Goal: Task Accomplishment & Management: Complete application form

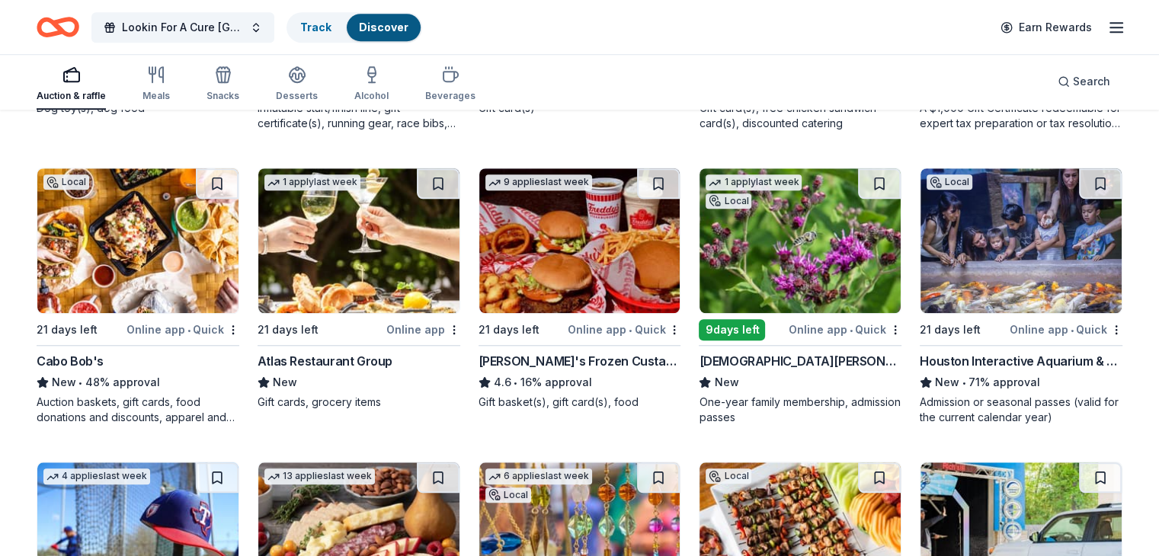
scroll to position [1442, 0]
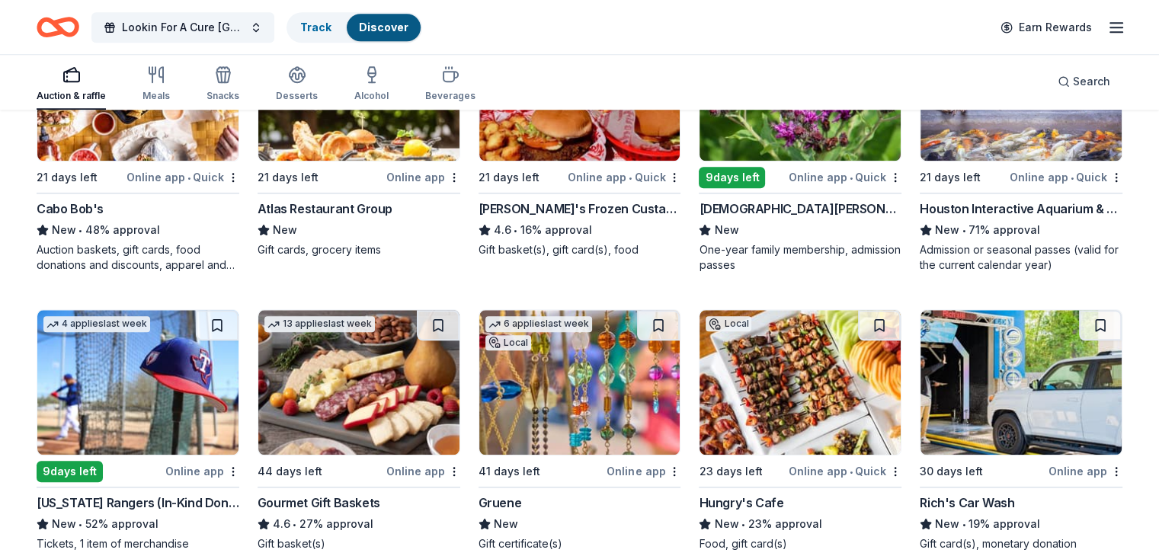
click at [742, 388] on img at bounding box center [800, 382] width 201 height 145
click at [1013, 393] on img at bounding box center [1021, 382] width 201 height 145
click at [274, 24] on button "Lookin For A Cure Houston" at bounding box center [182, 27] width 183 height 30
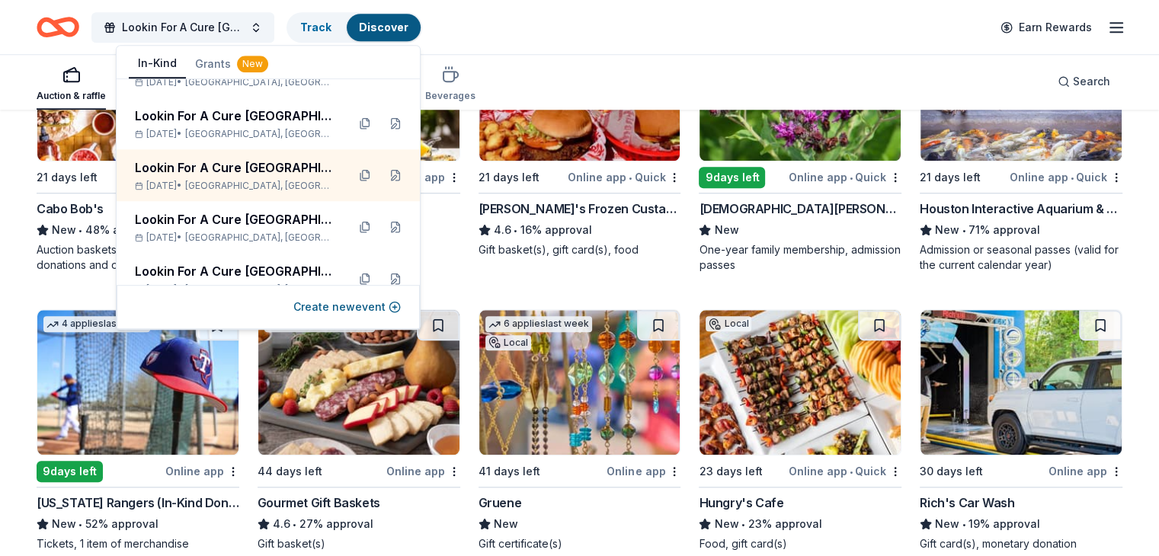
scroll to position [838, 0]
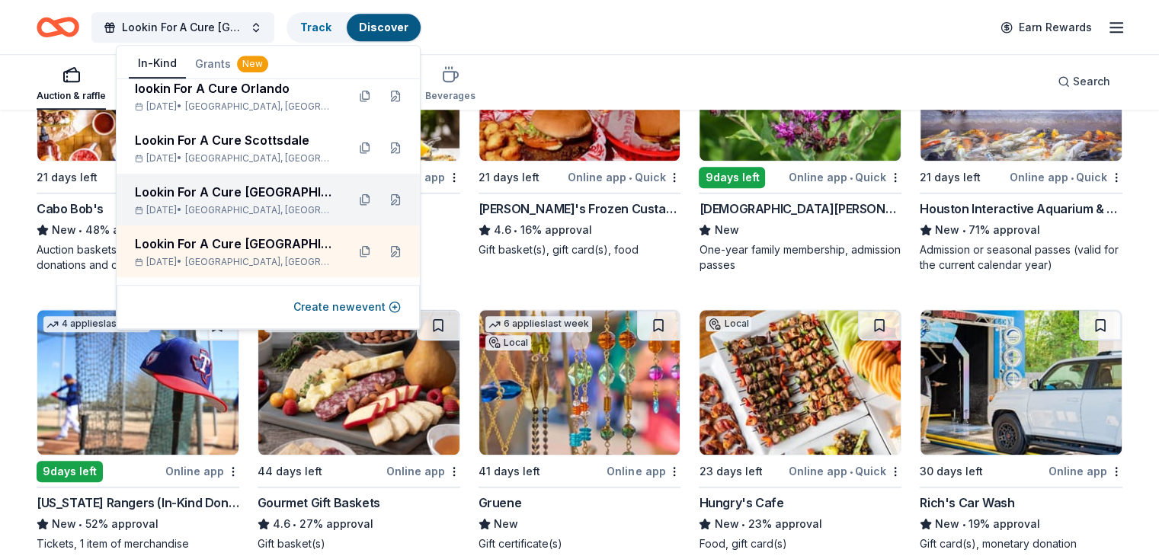
click at [255, 193] on div "Lookin For A Cure [GEOGRAPHIC_DATA]" at bounding box center [235, 192] width 200 height 18
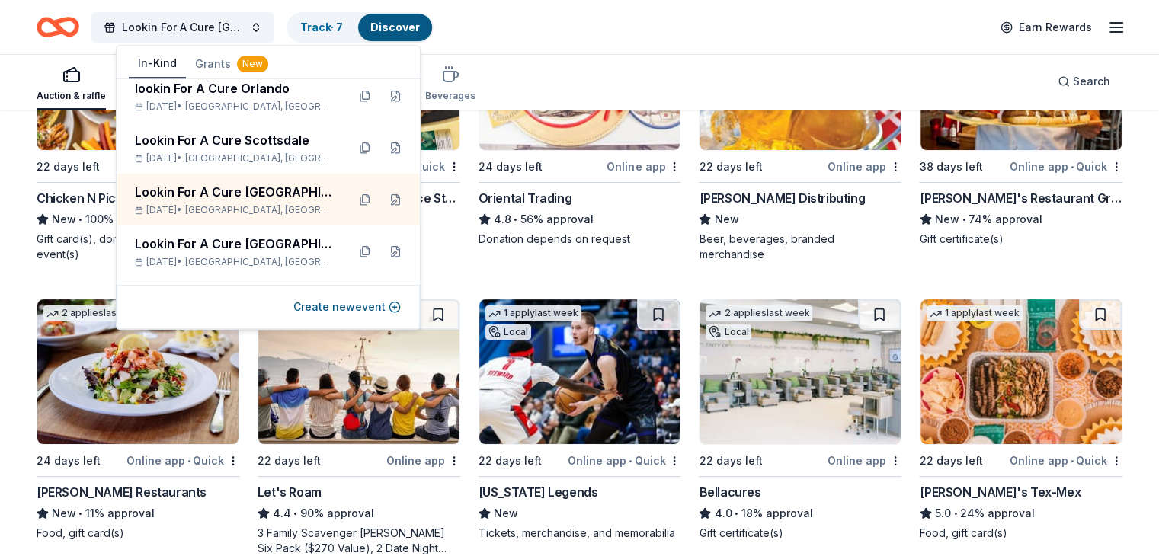
scroll to position [305, 0]
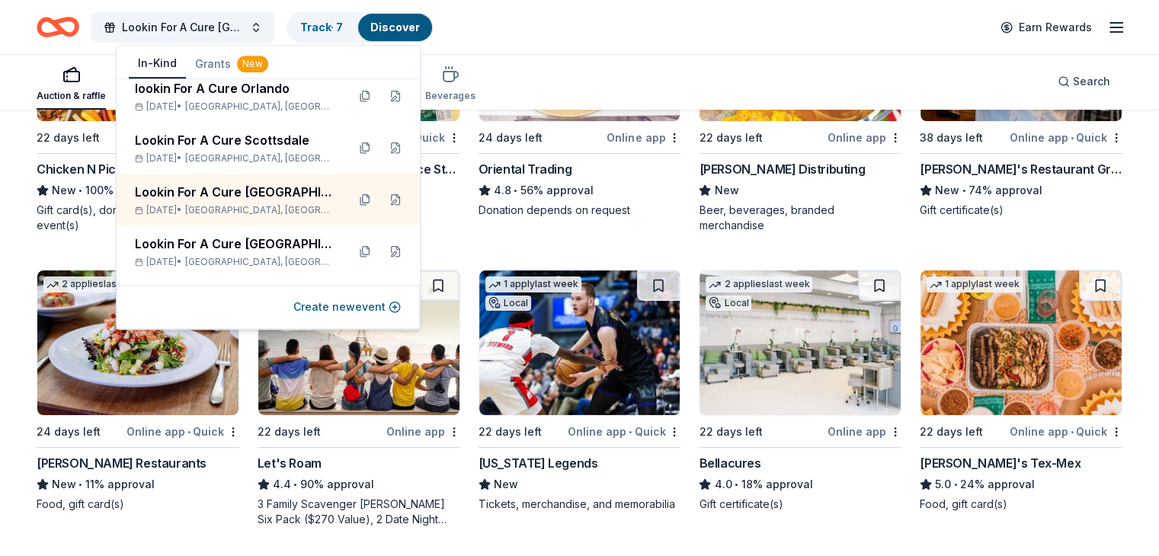
click at [786, 361] on img at bounding box center [800, 343] width 201 height 145
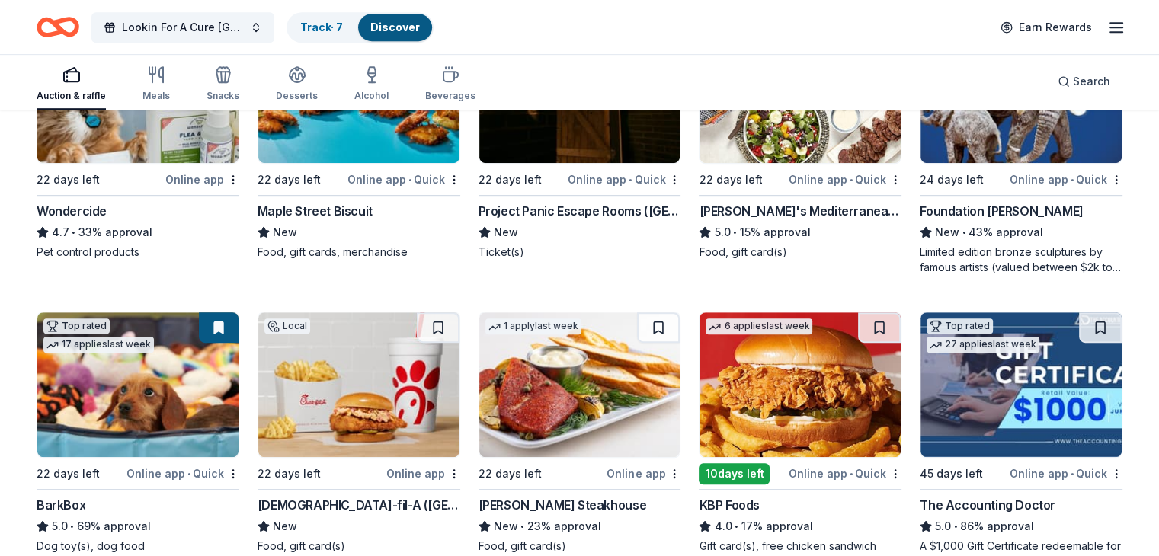
scroll to position [762, 0]
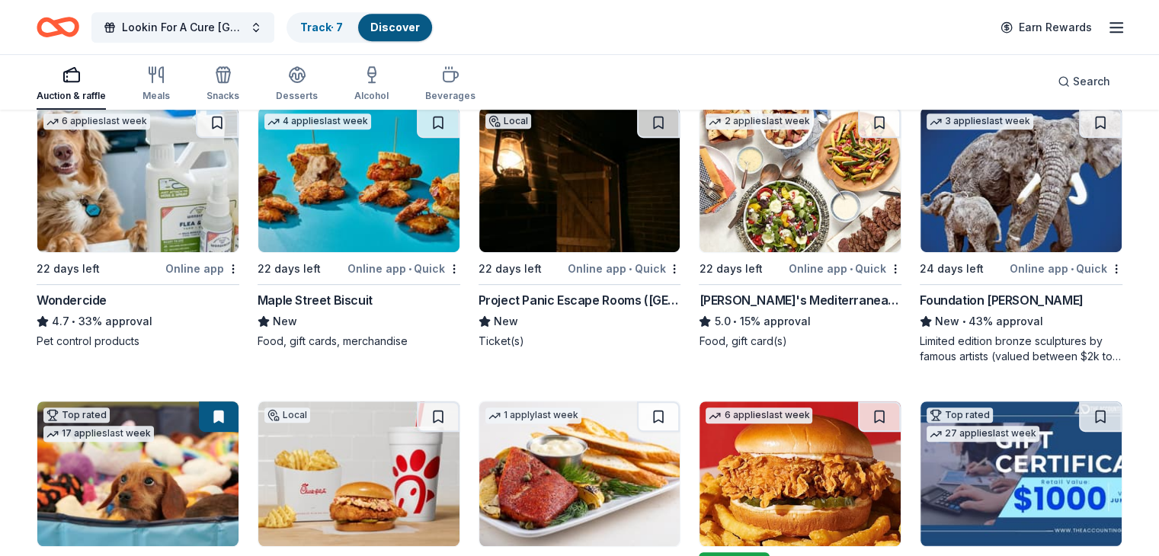
click at [380, 205] on img at bounding box center [358, 179] width 201 height 145
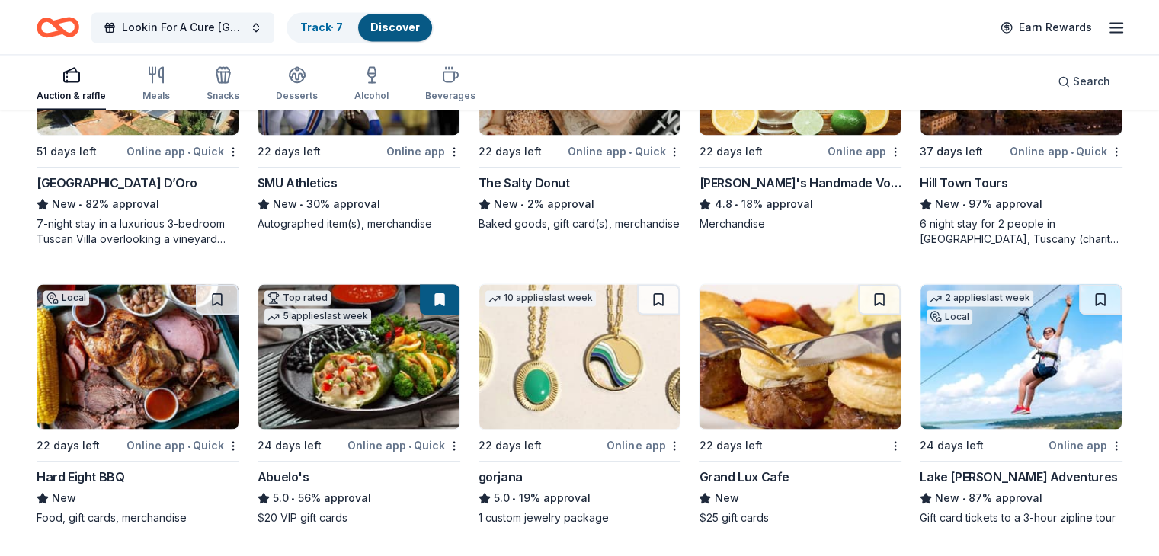
scroll to position [2515, 0]
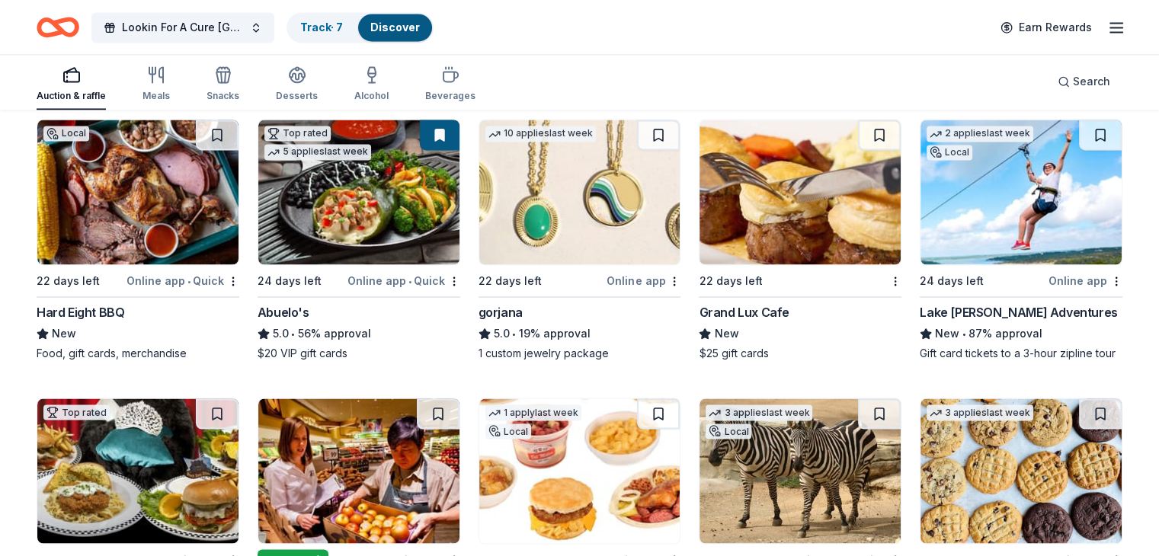
click at [996, 209] on img at bounding box center [1021, 192] width 201 height 145
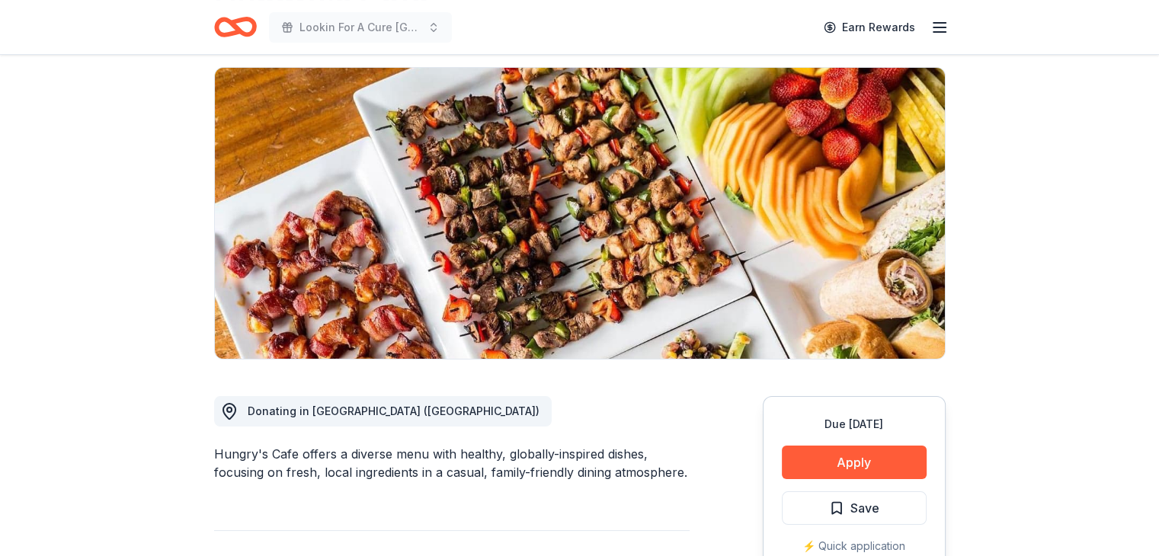
scroll to position [229, 0]
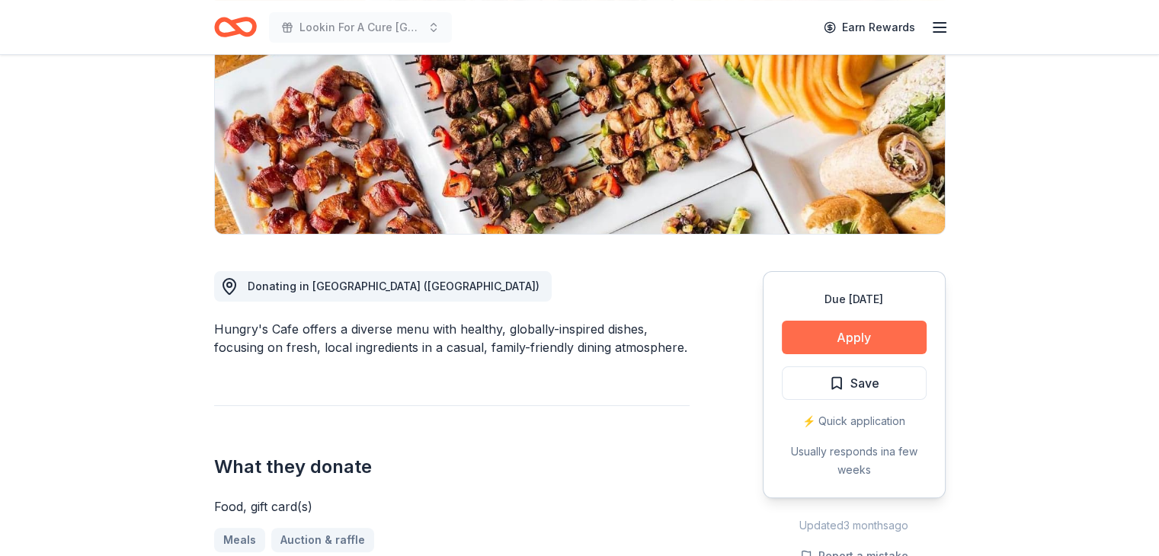
click at [871, 334] on button "Apply" at bounding box center [854, 338] width 145 height 34
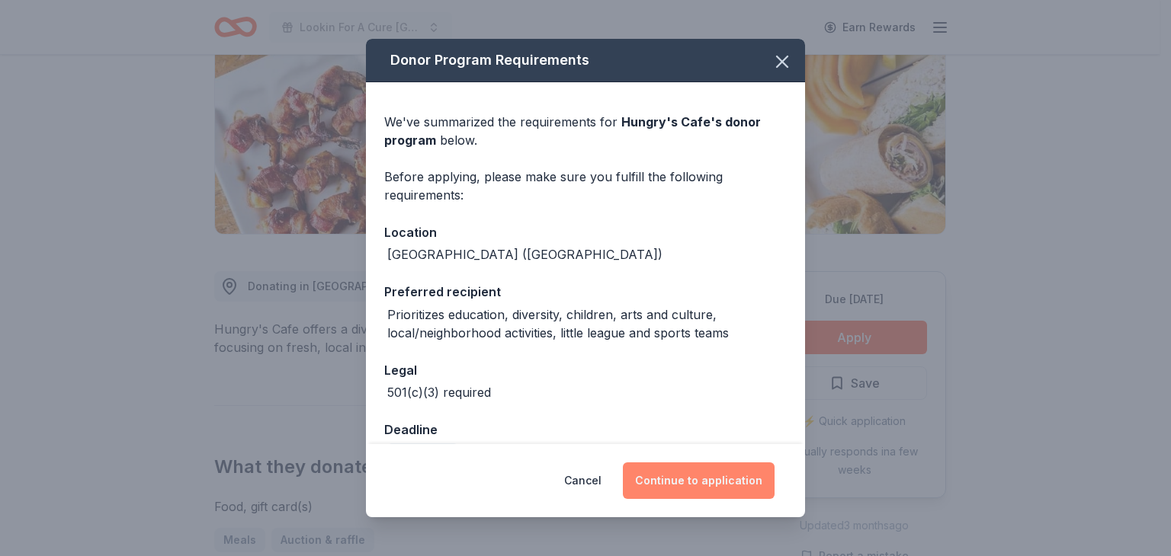
click at [683, 479] on button "Continue to application" at bounding box center [699, 481] width 152 height 37
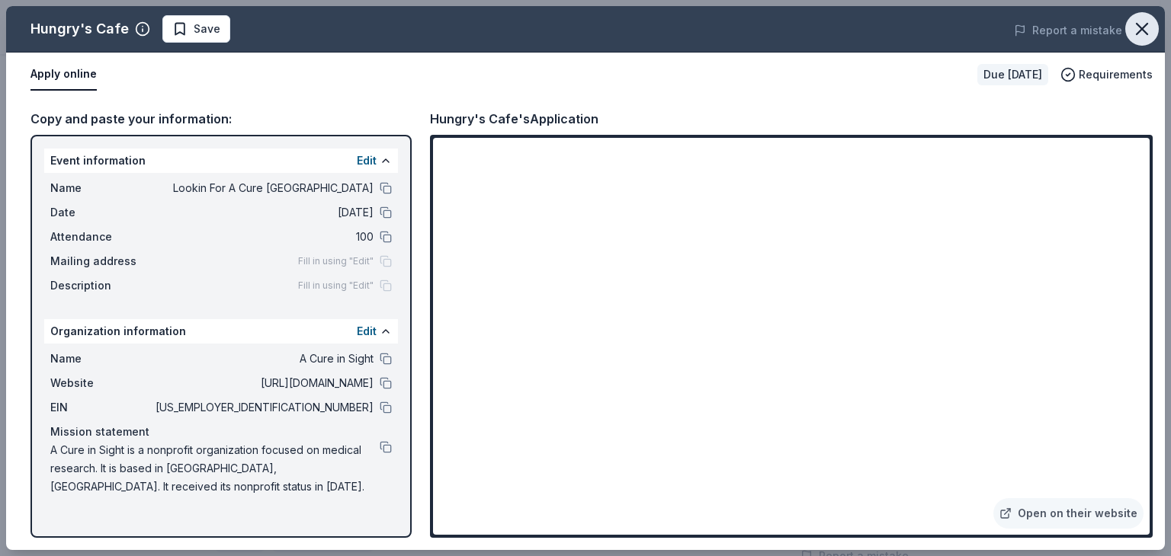
click at [1139, 30] on icon "button" at bounding box center [1141, 28] width 21 height 21
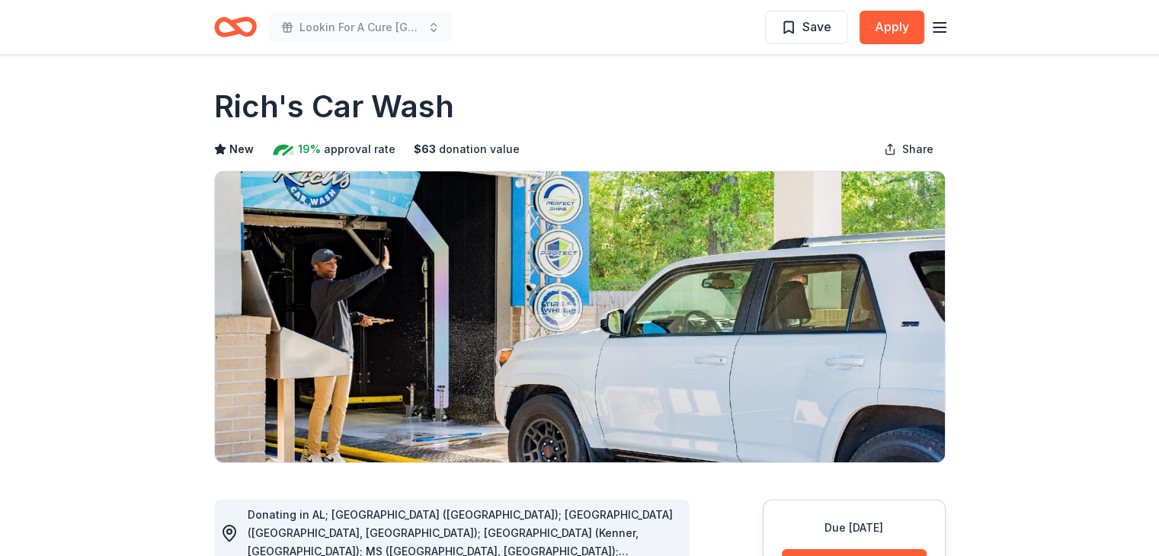
scroll to position [76, 0]
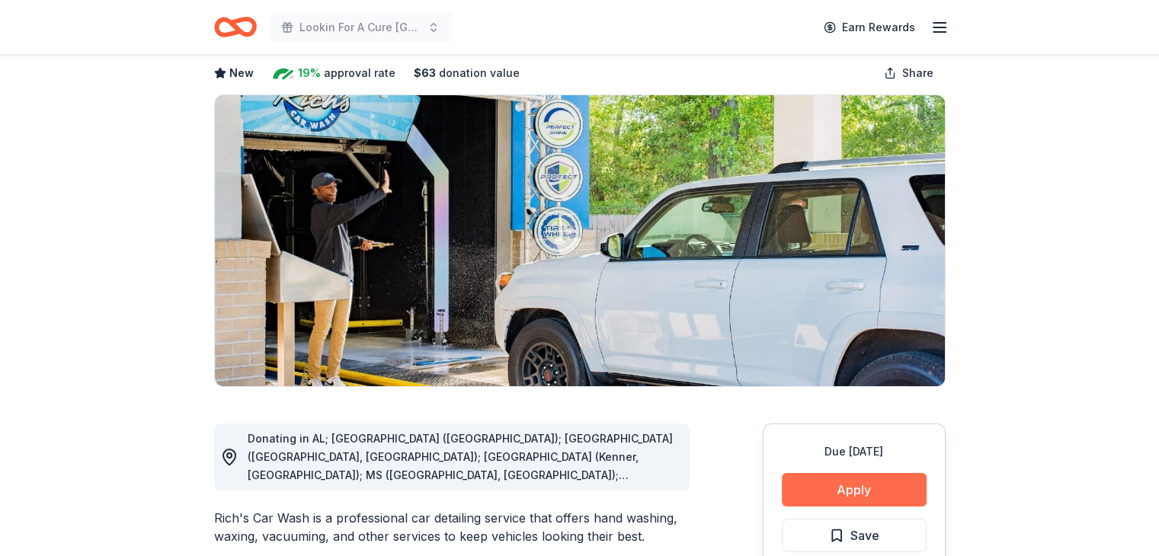
click at [858, 489] on button "Apply" at bounding box center [854, 490] width 145 height 34
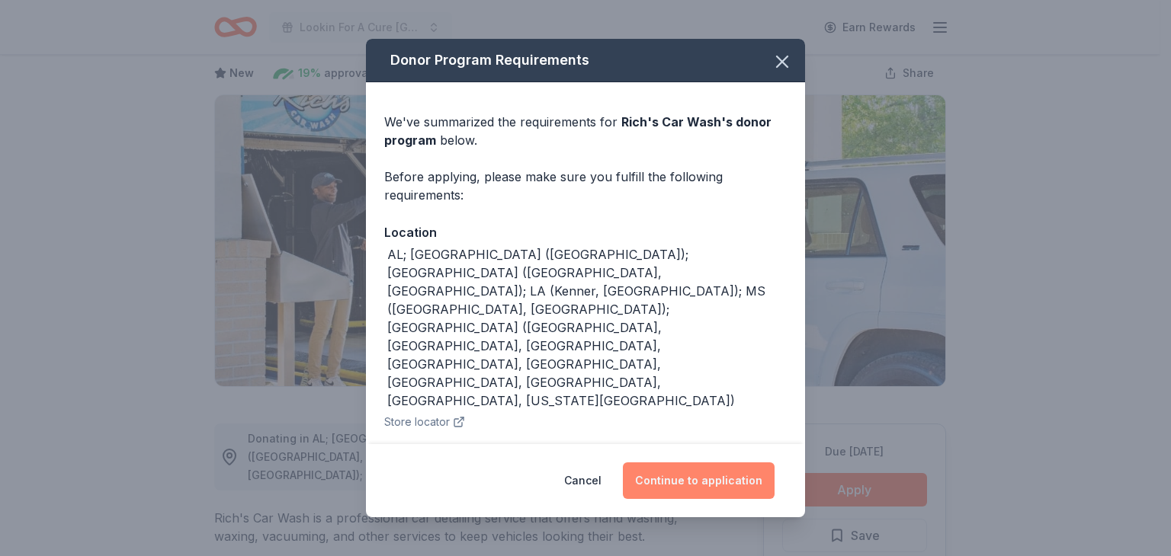
click at [730, 479] on button "Continue to application" at bounding box center [699, 481] width 152 height 37
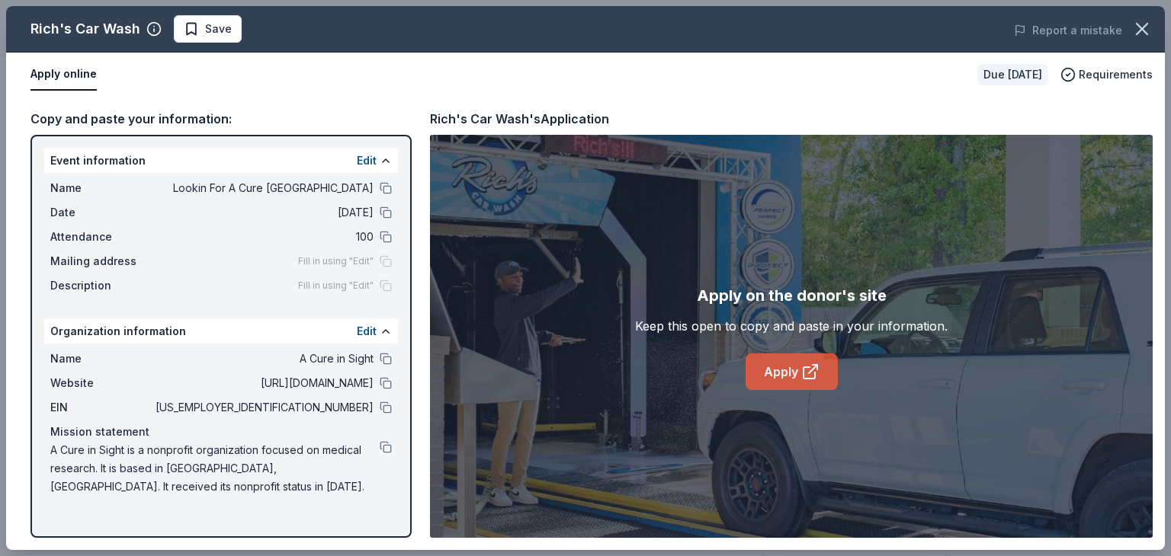
click at [790, 372] on link "Apply" at bounding box center [791, 372] width 92 height 37
click at [387, 357] on button at bounding box center [386, 359] width 12 height 12
click at [387, 409] on button at bounding box center [386, 408] width 12 height 12
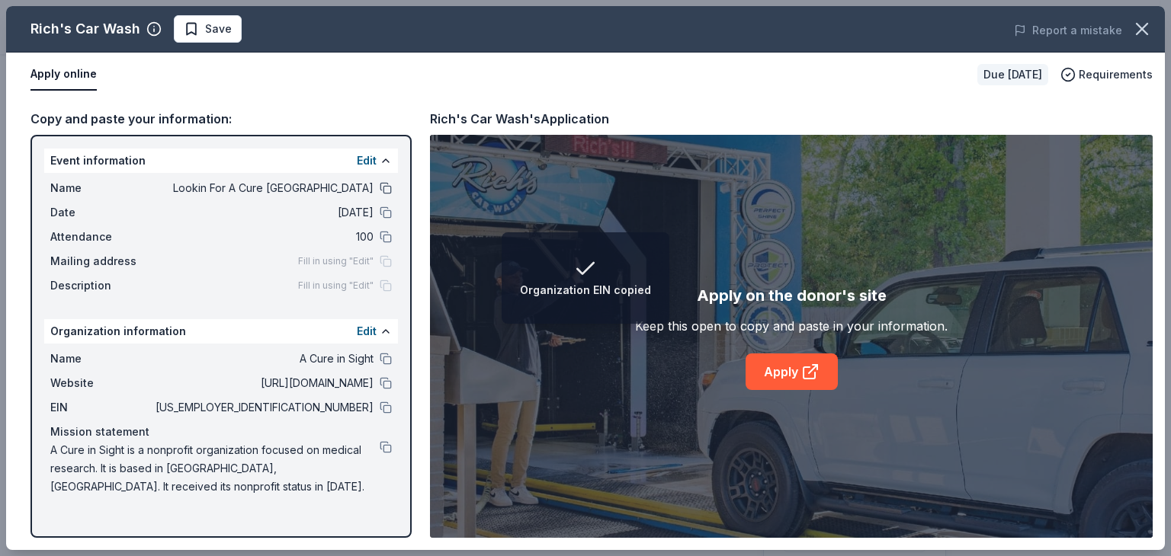
click at [387, 184] on button at bounding box center [386, 188] width 12 height 12
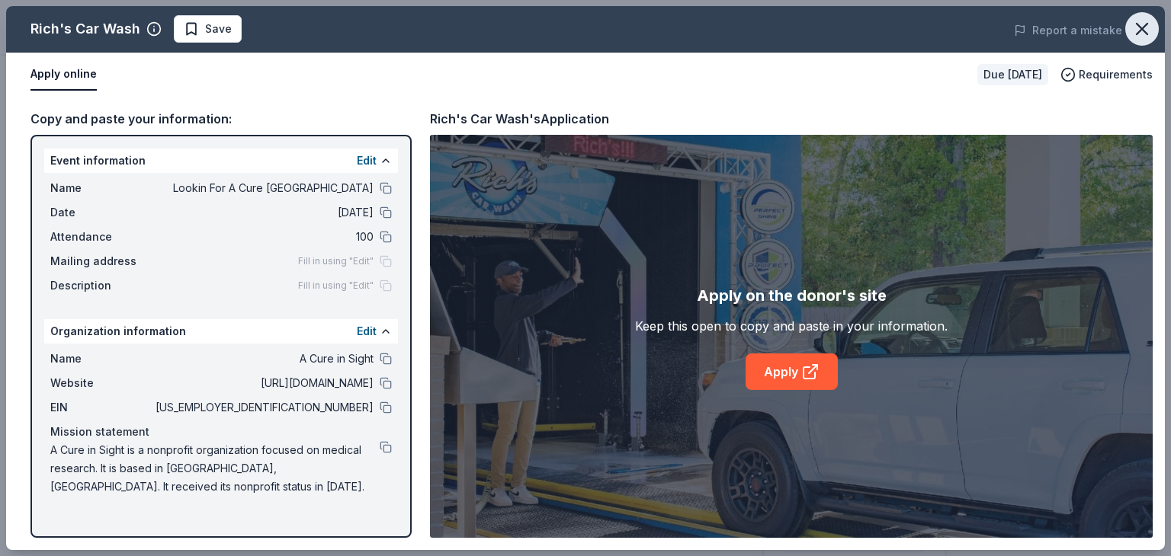
click at [1140, 23] on icon "button" at bounding box center [1141, 28] width 21 height 21
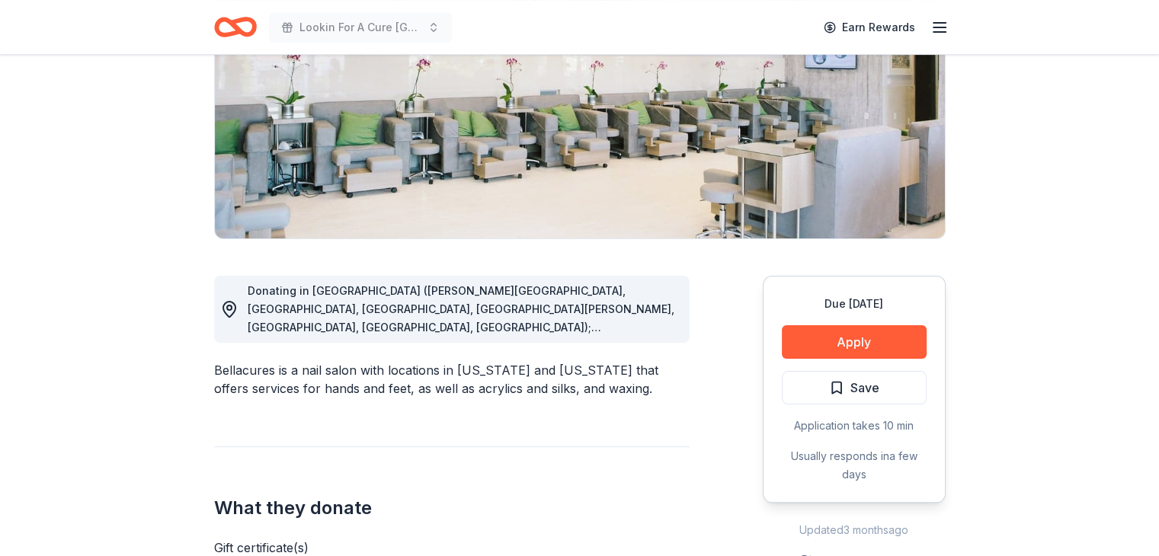
scroll to position [457, 0]
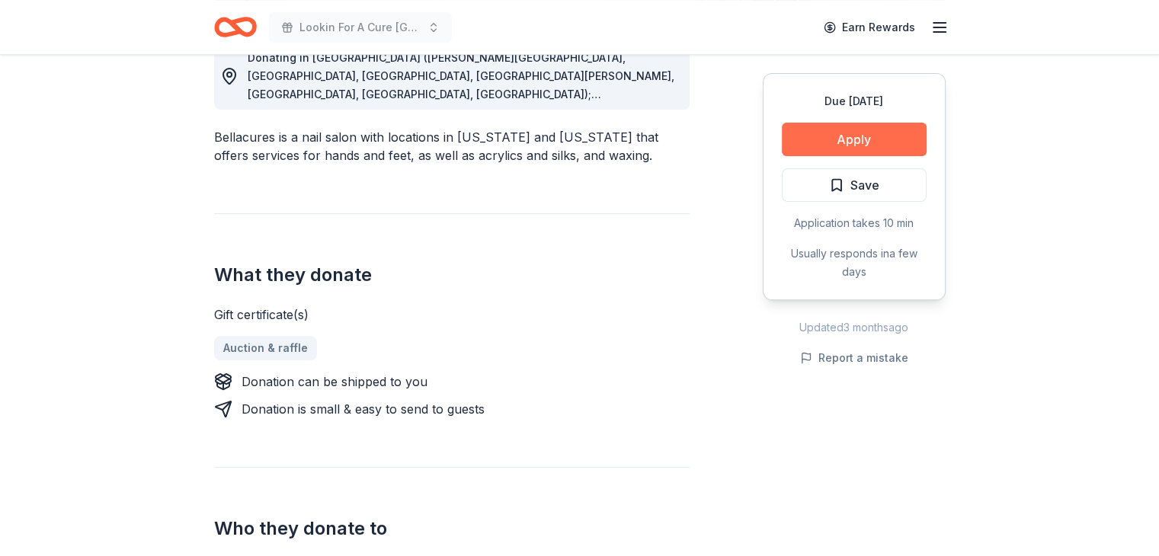
click at [851, 137] on button "Apply" at bounding box center [854, 140] width 145 height 34
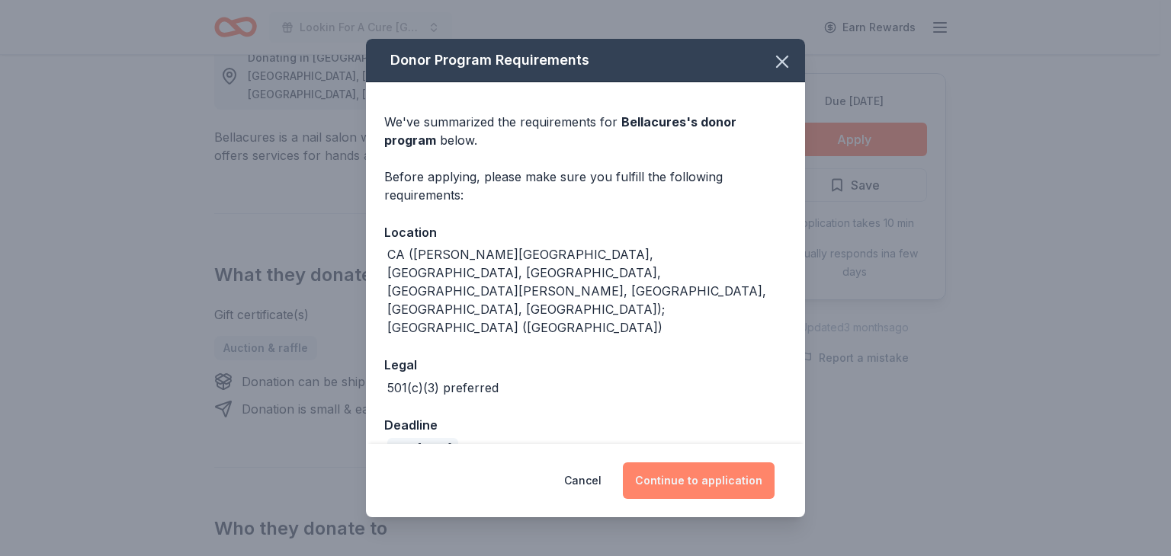
click at [721, 470] on button "Continue to application" at bounding box center [699, 481] width 152 height 37
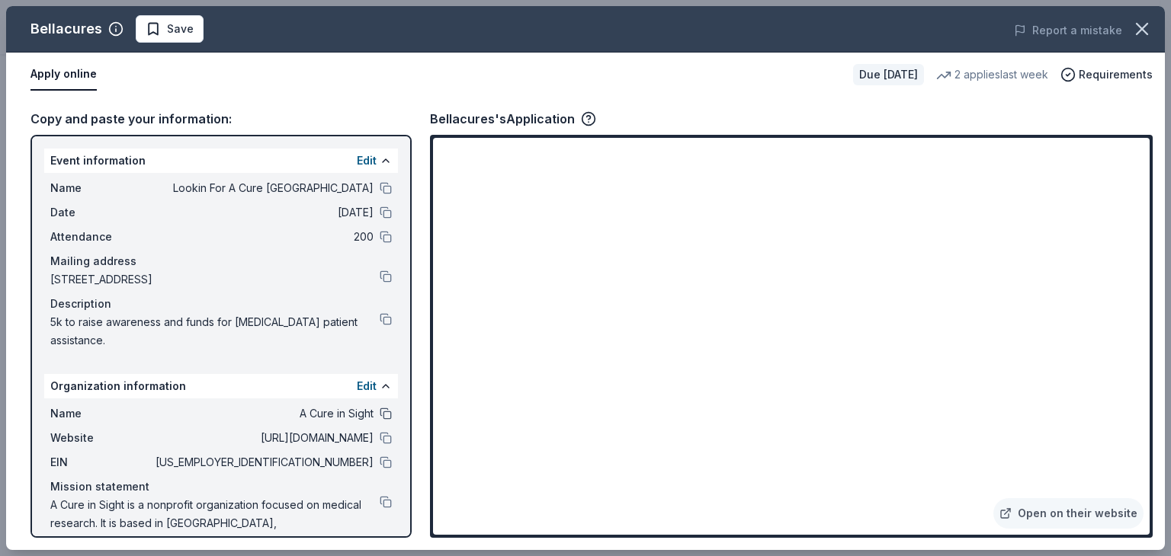
click at [380, 415] on button at bounding box center [386, 414] width 12 height 12
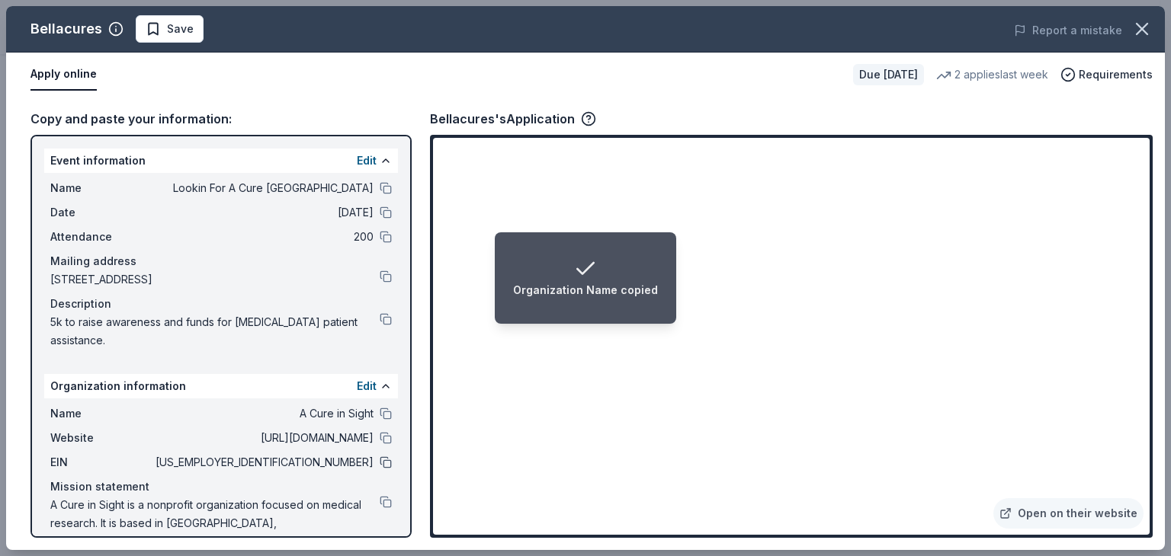
click at [380, 459] on button at bounding box center [386, 463] width 12 height 12
click at [380, 188] on button at bounding box center [386, 188] width 12 height 12
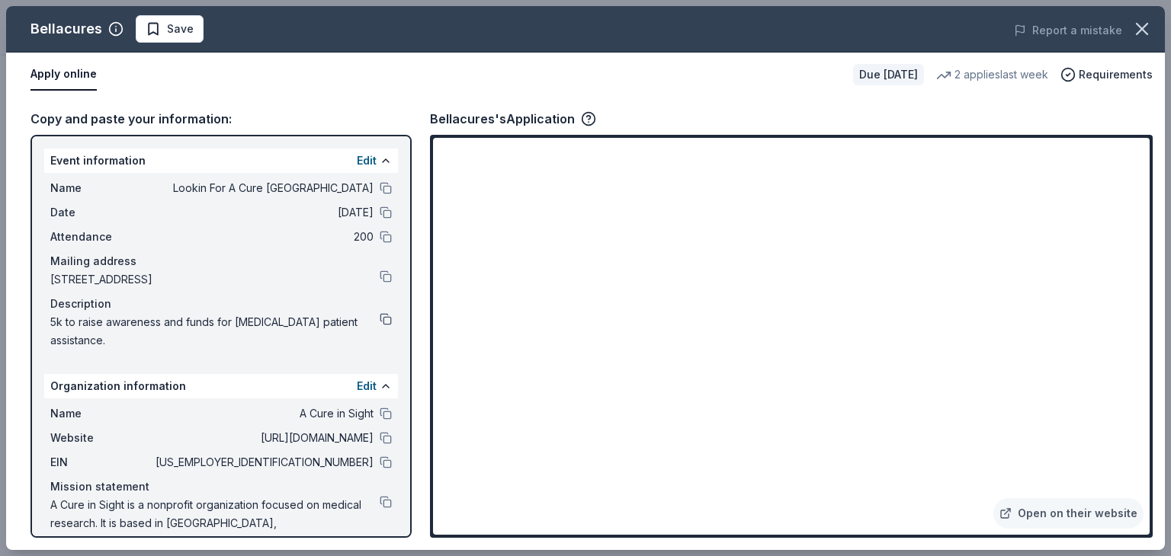
click at [380, 321] on button at bounding box center [386, 319] width 12 height 12
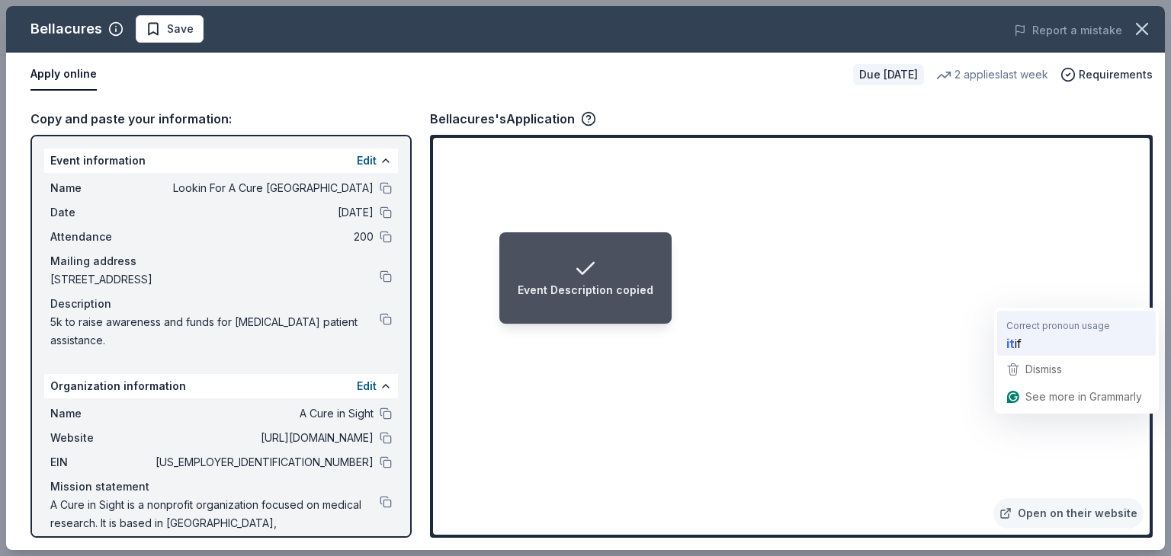
click at [1019, 345] on span "if" at bounding box center [1017, 343] width 7 height 19
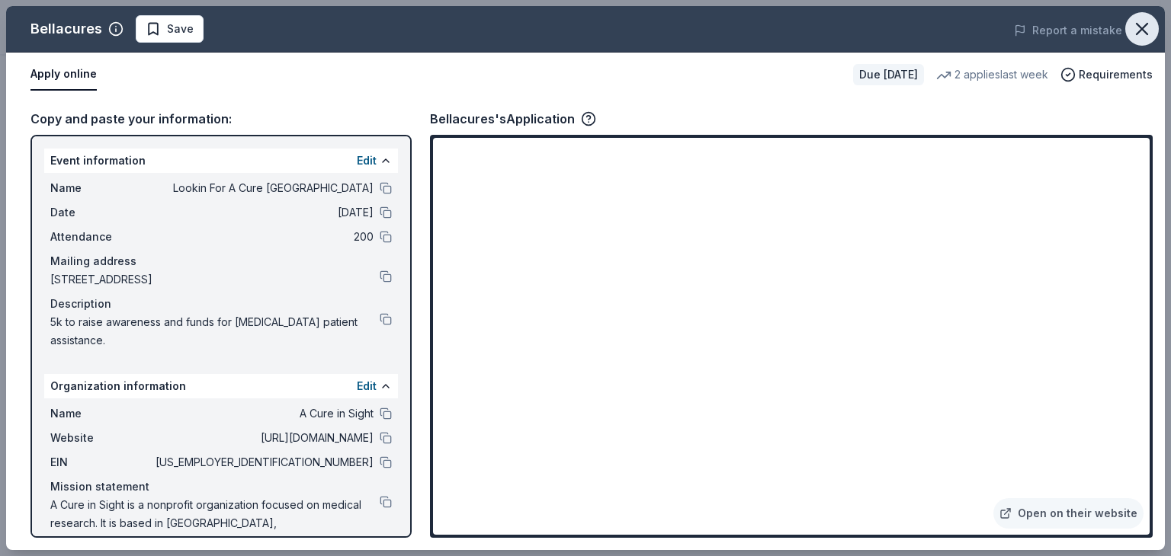
click at [1146, 28] on icon "button" at bounding box center [1141, 28] width 21 height 21
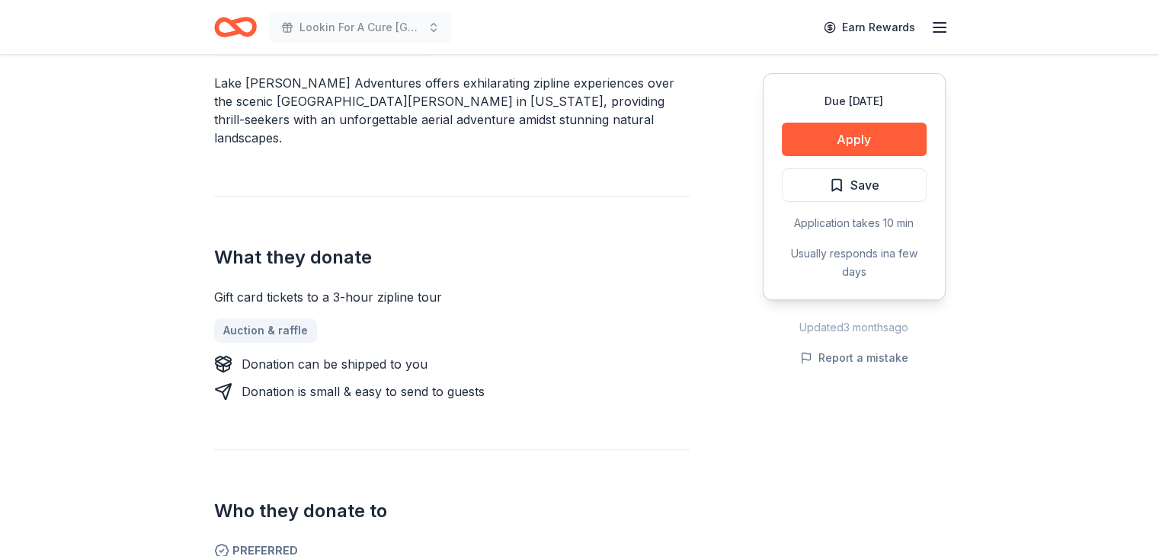
scroll to position [457, 0]
